Goal: Transaction & Acquisition: Purchase product/service

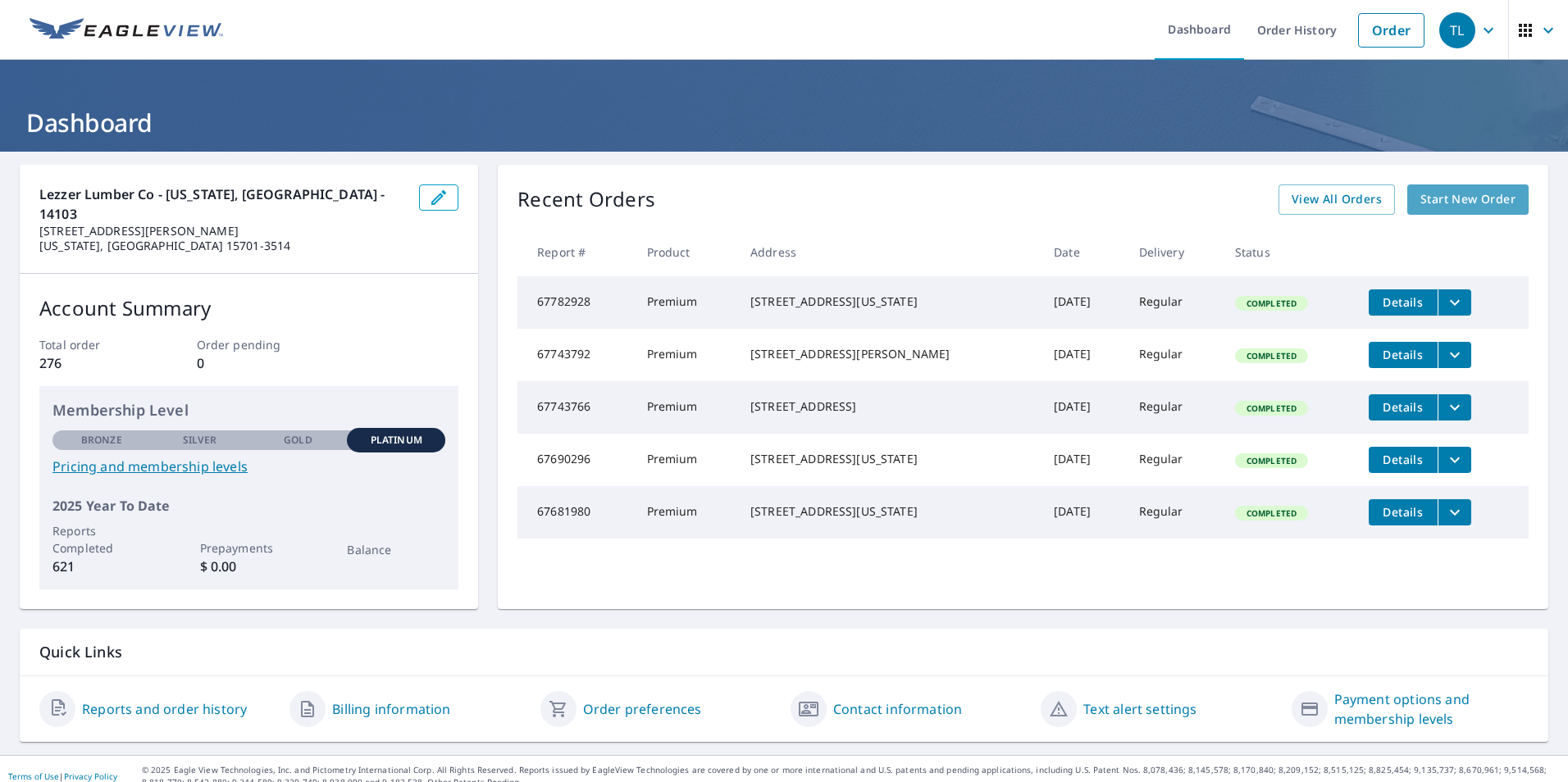
click at [1447, 192] on span "Start New Order" at bounding box center [1467, 200] width 95 height 21
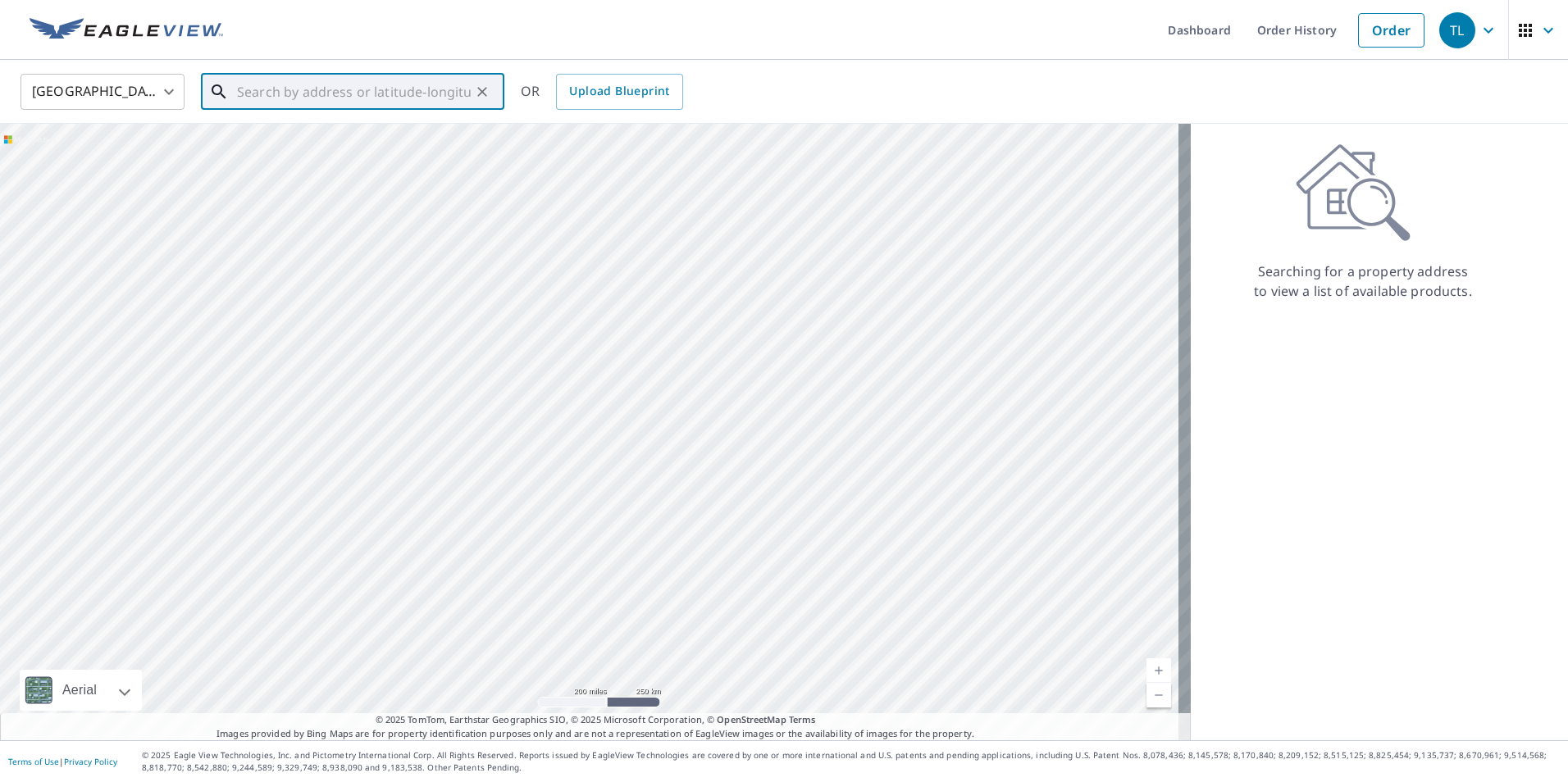
click at [252, 92] on input "text" at bounding box center [353, 92] width 233 height 46
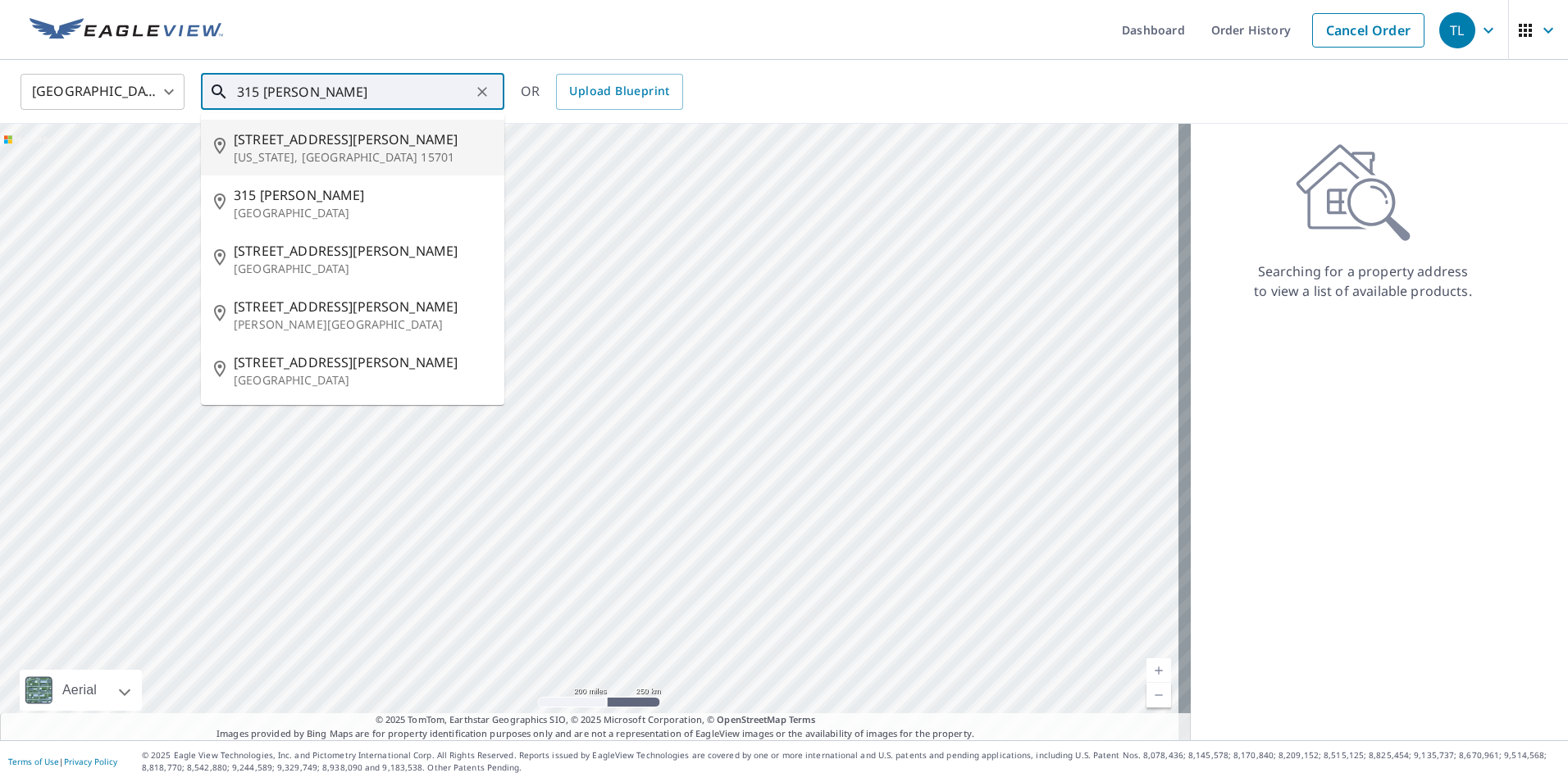
click at [280, 150] on p "[US_STATE], [GEOGRAPHIC_DATA] 15701" at bounding box center [362, 158] width 257 height 16
type input "315 Gabriel Ave Indiana, PA 15701"
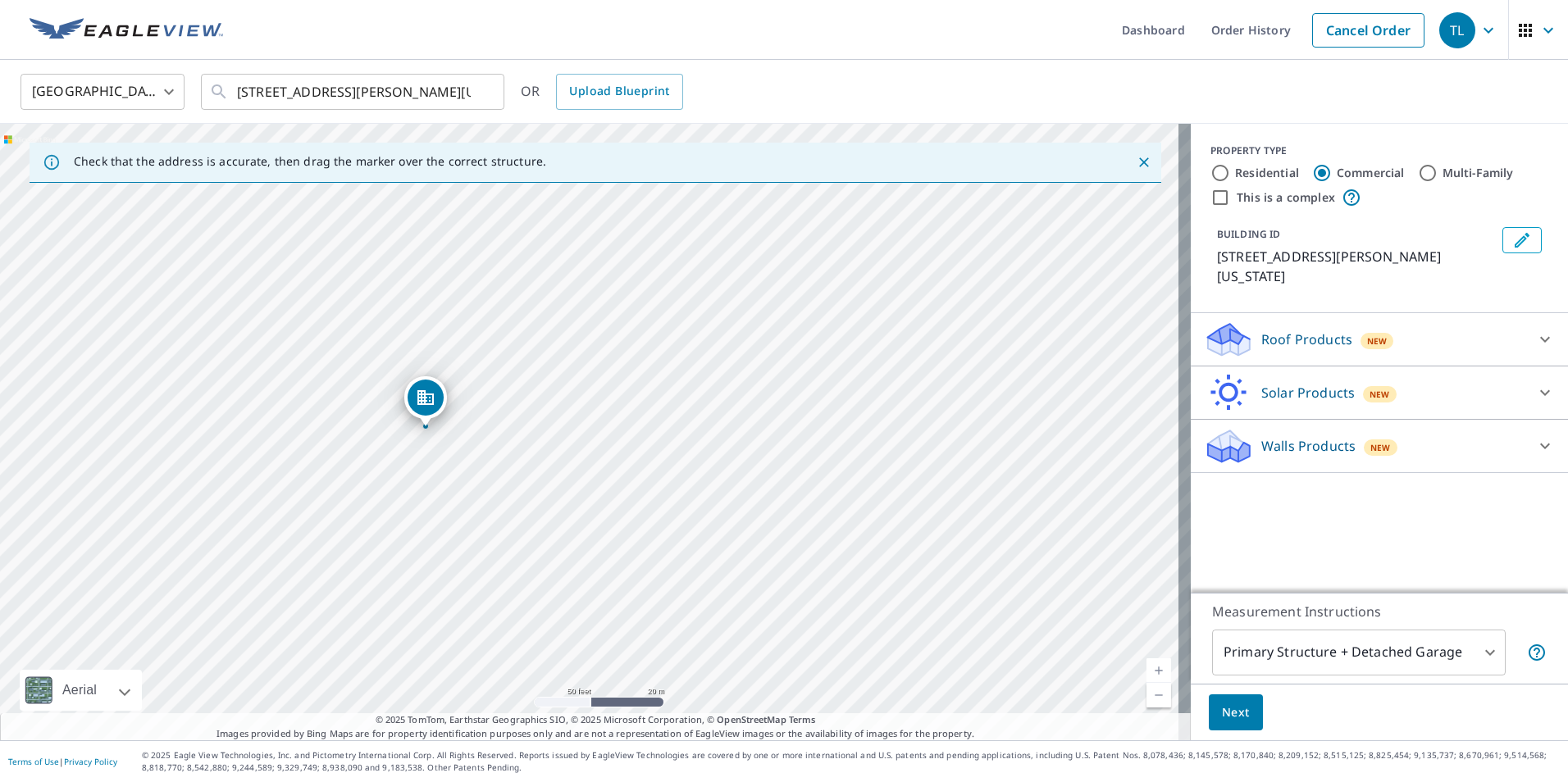
drag, startPoint x: 567, startPoint y: 509, endPoint x: 705, endPoint y: 379, distance: 189.6
click at [705, 379] on div "315 Gabriel Ave Indiana, PA 15701" at bounding box center [596, 432] width 1191 height 617
click at [1210, 173] on input "Residential" at bounding box center [1220, 173] width 20 height 20
radio input "true"
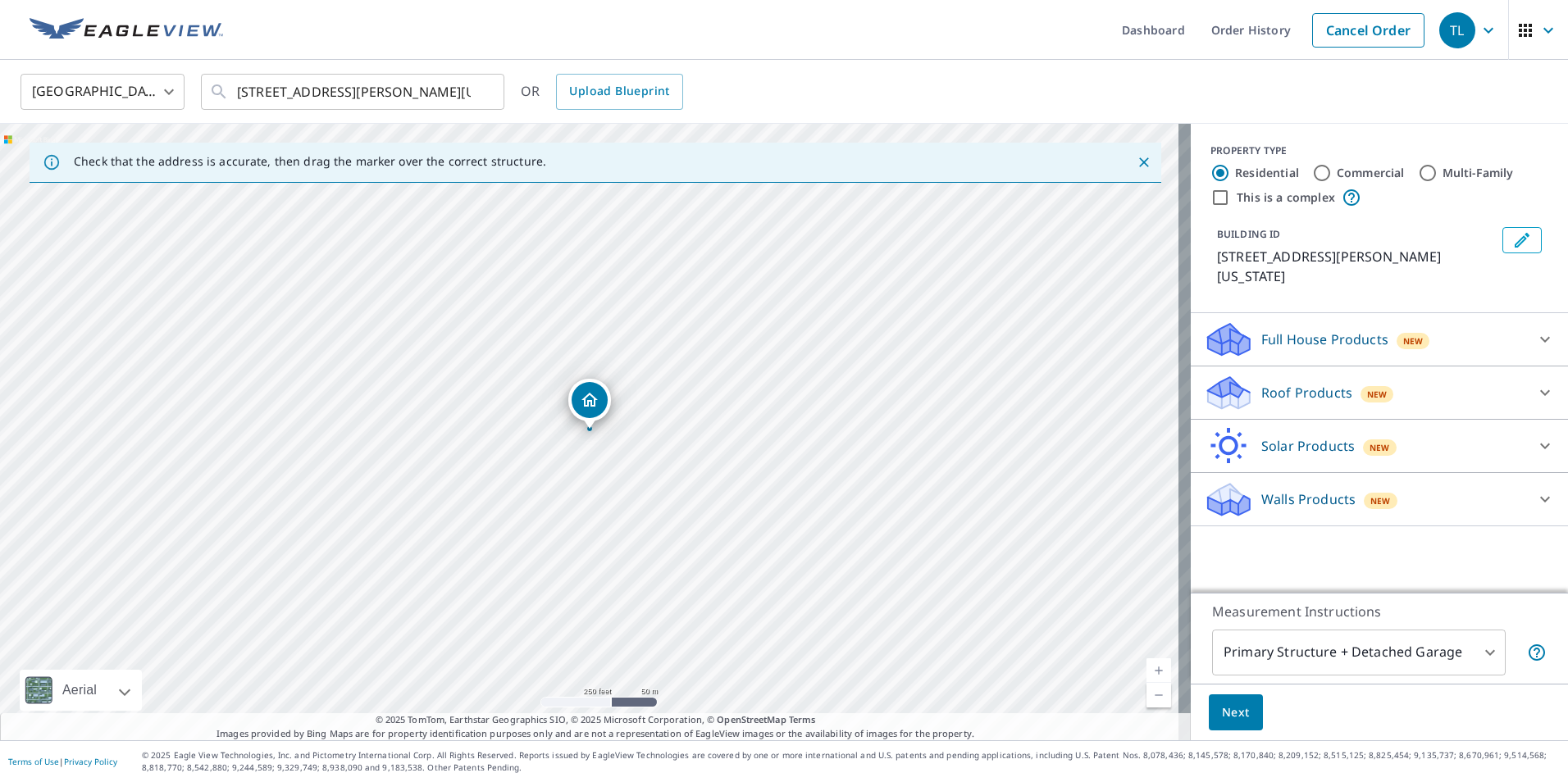
click at [1535, 383] on icon at bounding box center [1545, 393] width 20 height 20
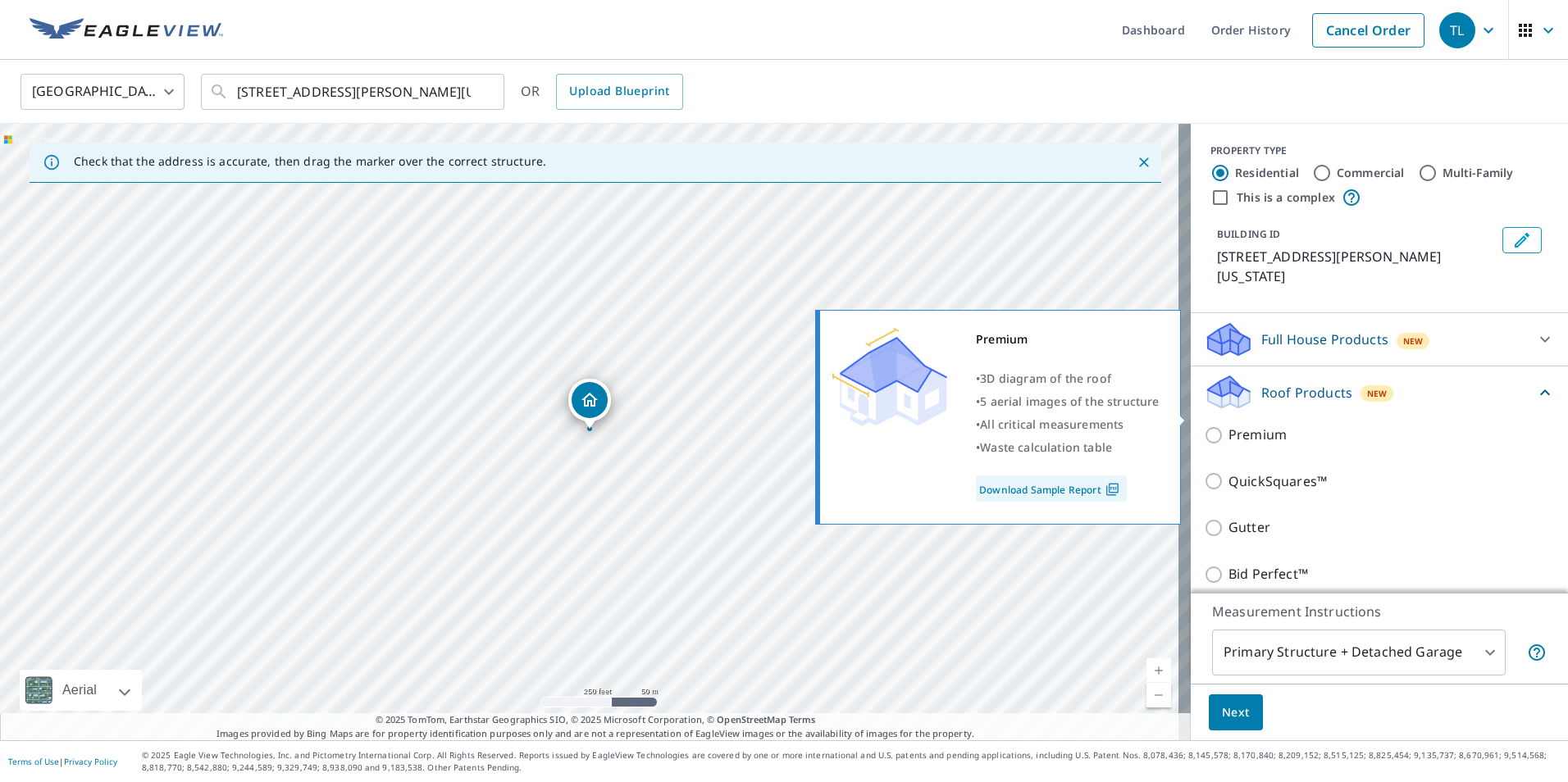
click at [1204, 426] on input "Premium" at bounding box center [1217, 436] width 25 height 20
checkbox input "true"
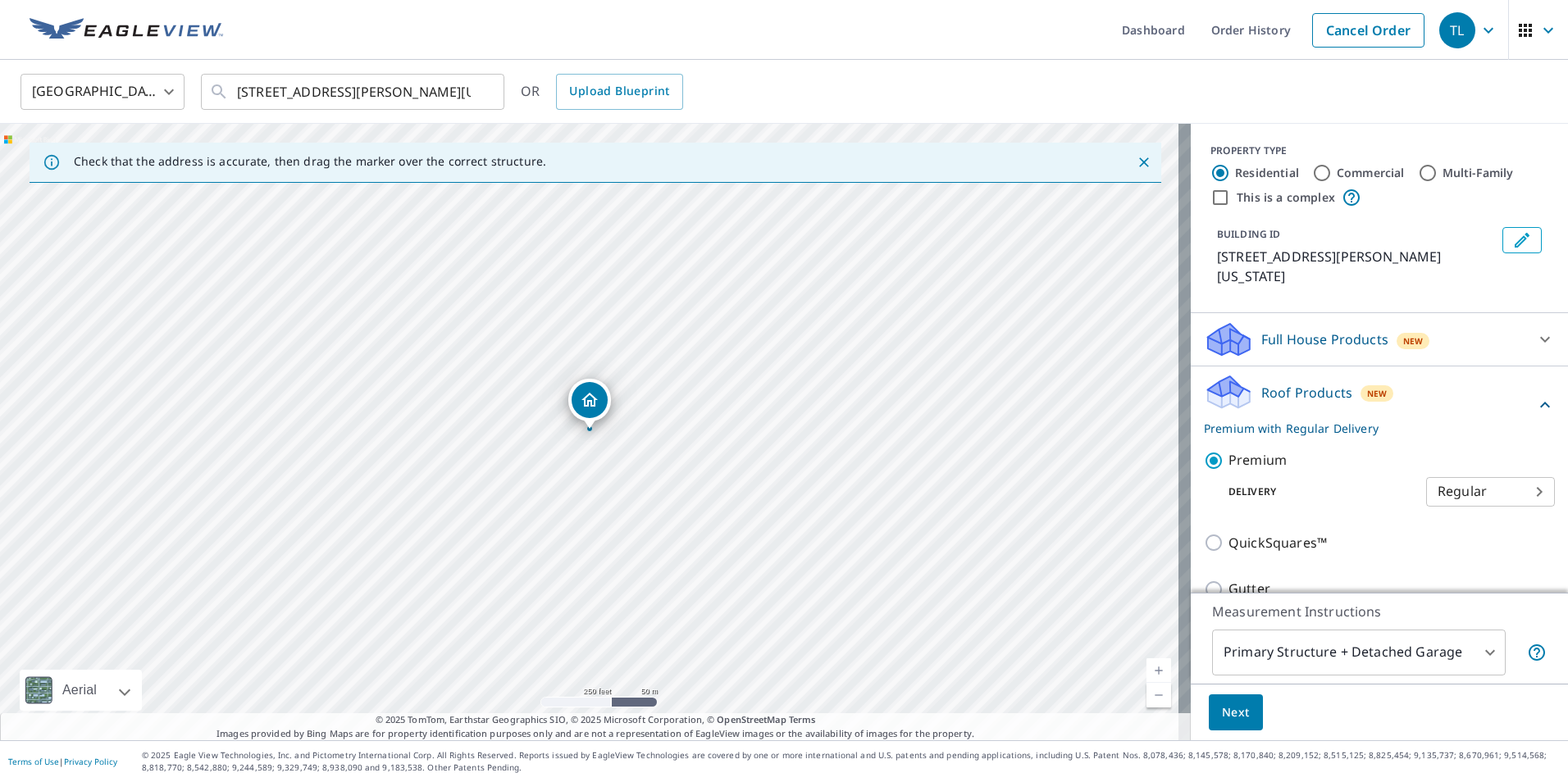
click at [1222, 714] on span "Next" at bounding box center [1236, 713] width 28 height 21
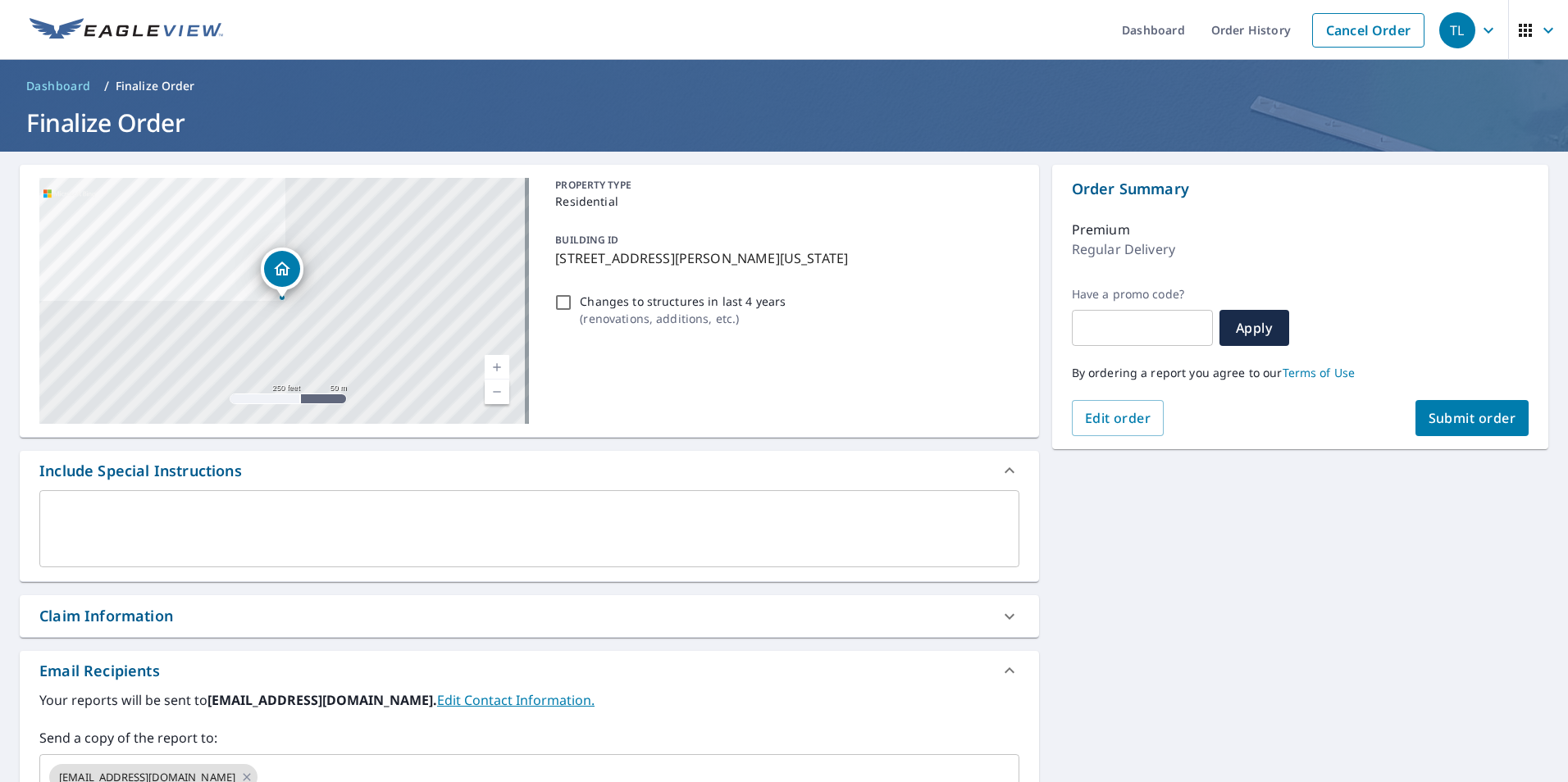
click at [1462, 416] on span "Submit order" at bounding box center [1472, 418] width 87 height 18
